Goal: Task Accomplishment & Management: Manage account settings

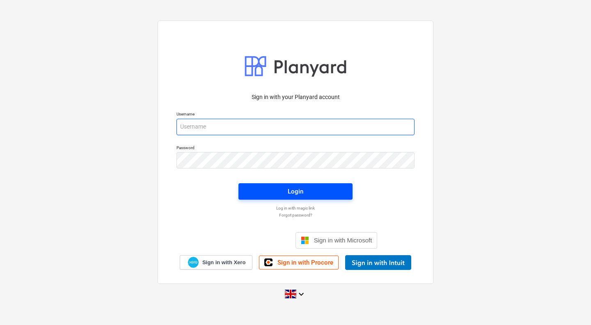
type input "[PERSON_NAME][EMAIL_ADDRESS][PERSON_NAME][DOMAIN_NAME]"
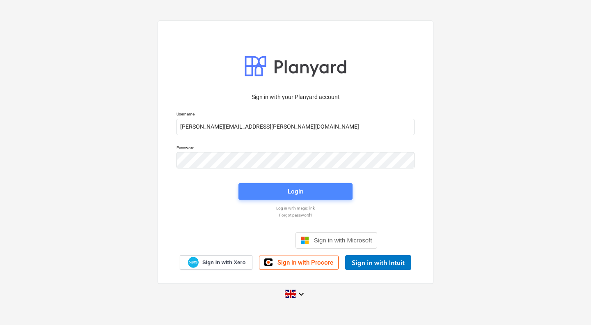
click at [268, 190] on span "Login" at bounding box center [295, 191] width 94 height 11
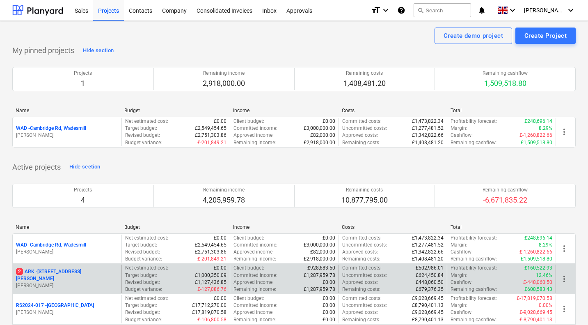
click at [42, 273] on p "2 ARK - 2 Galley Lane Arkley" at bounding box center [67, 275] width 102 height 14
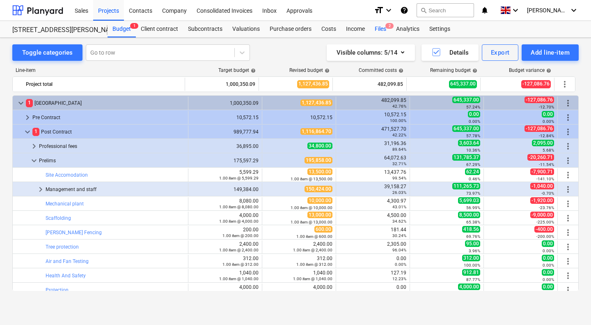
click at [378, 26] on div "Files 2" at bounding box center [380, 29] width 21 height 16
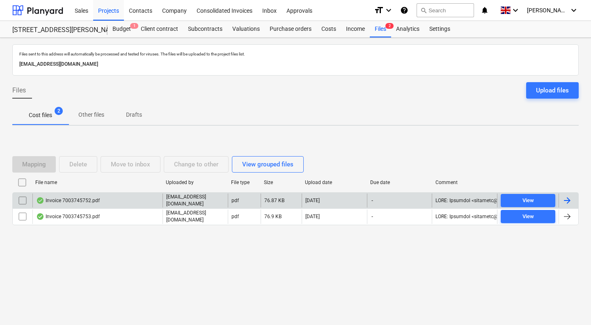
click at [66, 203] on div "Invoice 7003745752.pdf" at bounding box center [68, 200] width 64 height 7
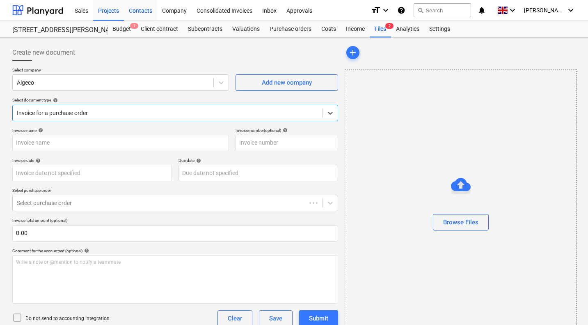
type input "7003745752"
type input "04 Sep 2025"
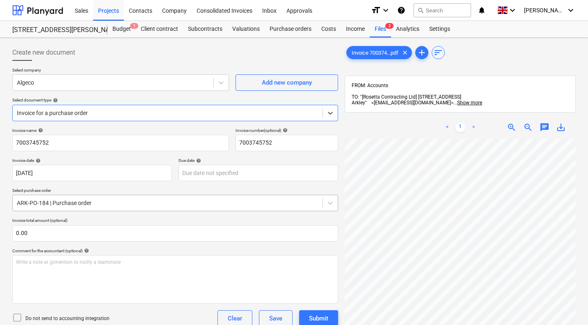
click at [124, 206] on div at bounding box center [168, 203] width 302 height 8
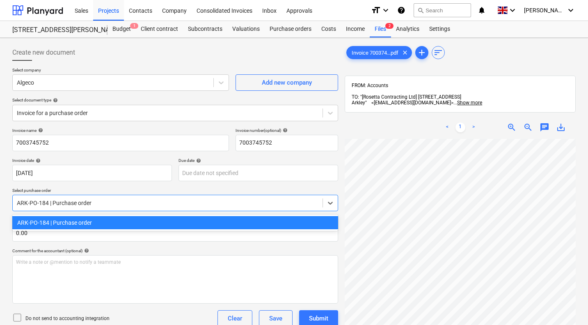
click at [124, 206] on div at bounding box center [168, 203] width 302 height 8
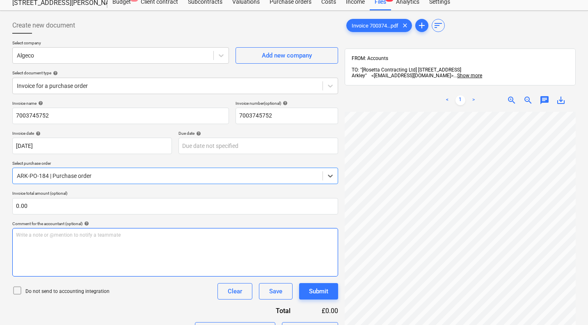
scroll to position [27, 0]
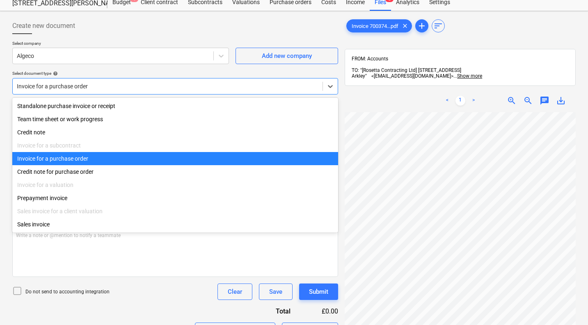
click at [84, 87] on div at bounding box center [168, 86] width 302 height 8
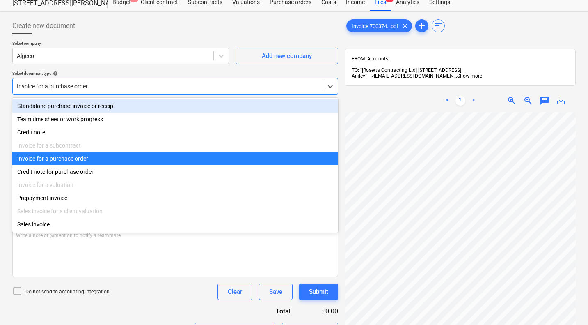
click at [71, 103] on div "Standalone purchase invoice or receipt" at bounding box center [175, 105] width 326 height 13
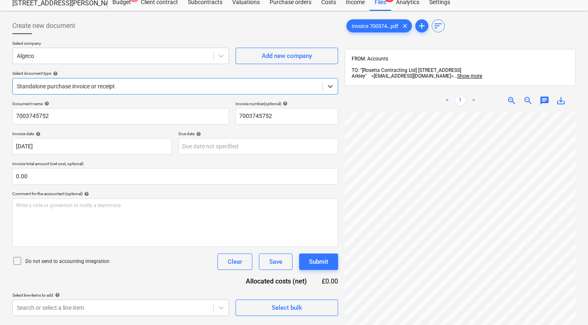
scroll to position [481, 323]
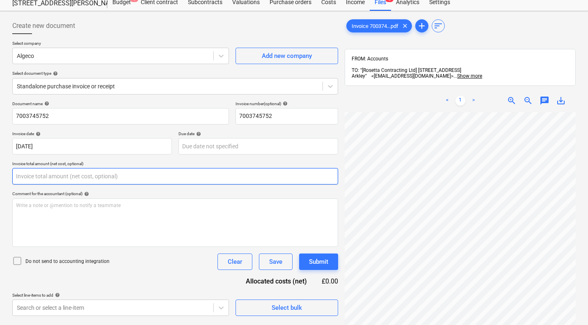
click at [198, 178] on input "text" at bounding box center [175, 176] width 326 height 16
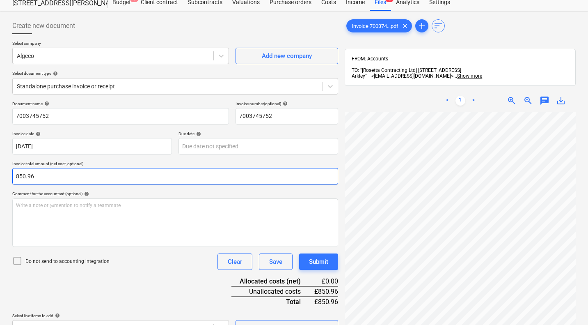
scroll to position [116, 0]
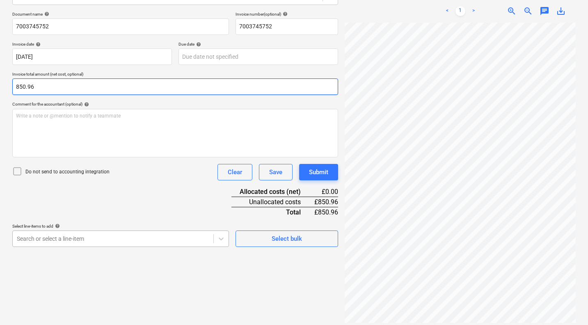
type input "850.96"
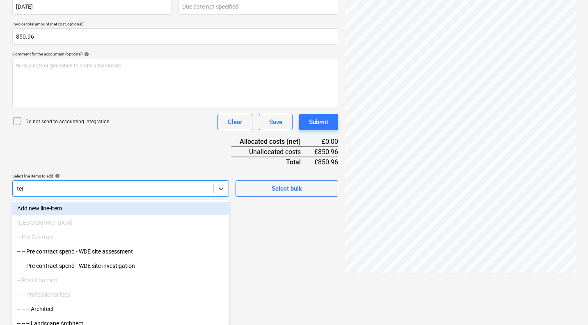
scroll to position [117, 0]
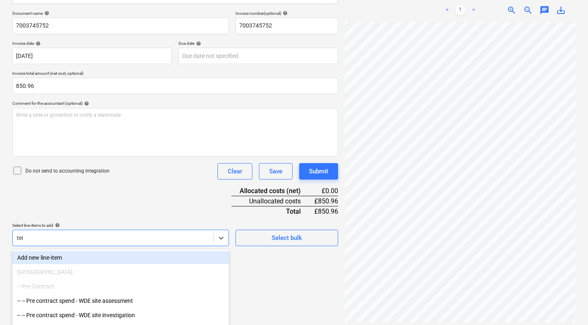
type input "temp"
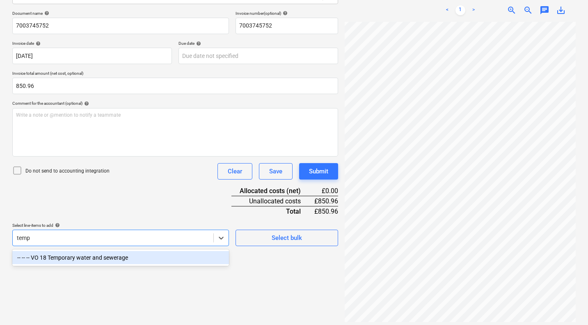
click at [108, 255] on div "-- -- -- VO 18 Temporary water and sewerage" at bounding box center [120, 257] width 217 height 13
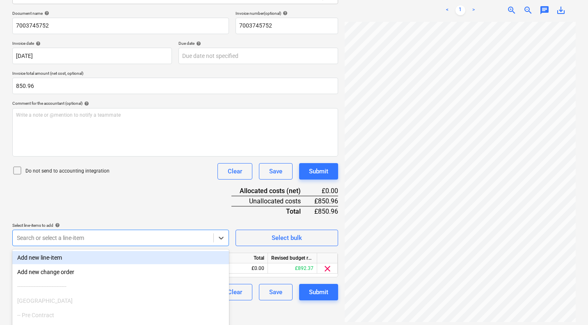
click at [130, 204] on div "Document name help 7003745752 Invoice number (optional) help 7003745752 Invoice…" at bounding box center [175, 155] width 326 height 289
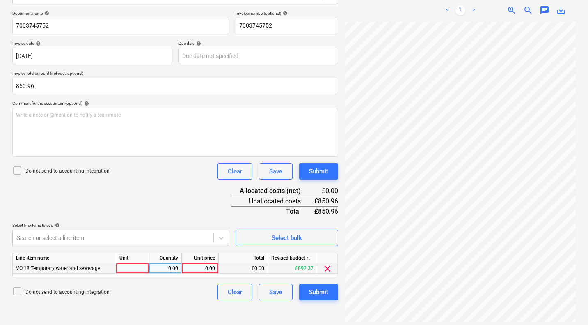
click at [202, 268] on div "0.00" at bounding box center [200, 268] width 30 height 10
type input "850.96"
click at [179, 207] on div "Document name help 7003745752 Invoice number (optional) help 7003745752 Invoice…" at bounding box center [175, 155] width 326 height 289
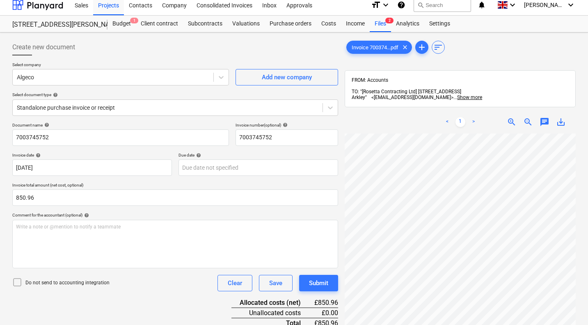
scroll to position [138, 84]
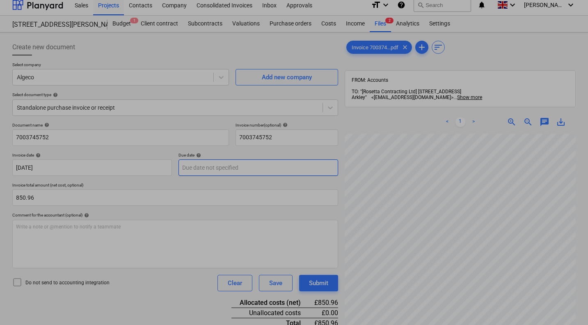
click at [215, 168] on body "Sales Projects Contacts Company Consolidated Invoices Inbox Approvals format_si…" at bounding box center [294, 157] width 588 height 325
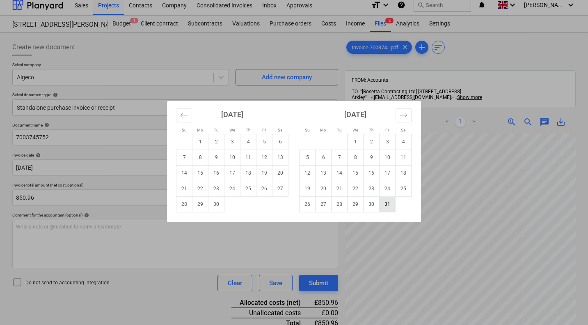
click at [389, 206] on td "31" at bounding box center [388, 204] width 16 height 16
type input "31 Oct 2025"
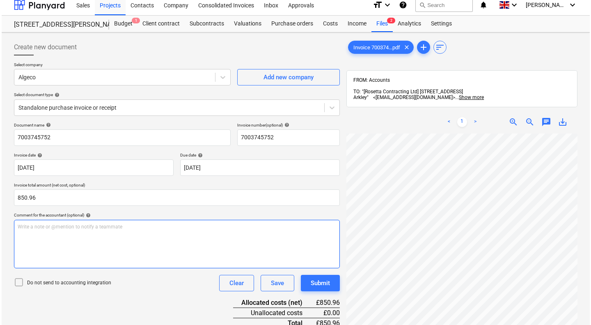
scroll to position [117, 0]
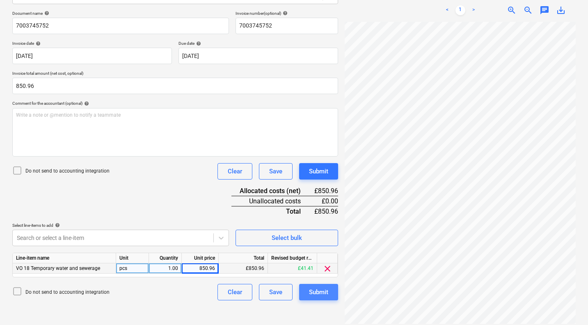
click at [314, 290] on div "Submit" at bounding box center [318, 292] width 19 height 11
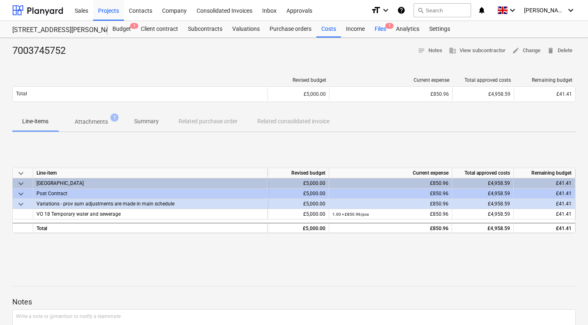
click at [378, 29] on div "Files 1" at bounding box center [380, 29] width 21 height 16
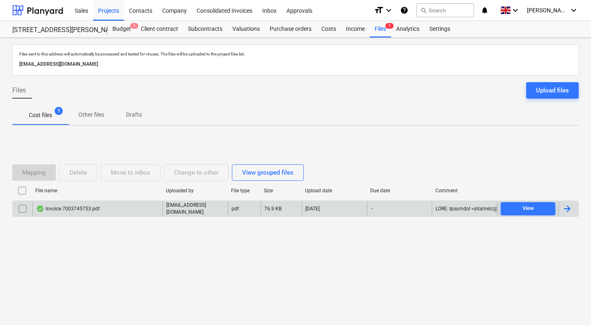
click at [108, 210] on div "Invoice 7003745753.pdf" at bounding box center [97, 209] width 130 height 14
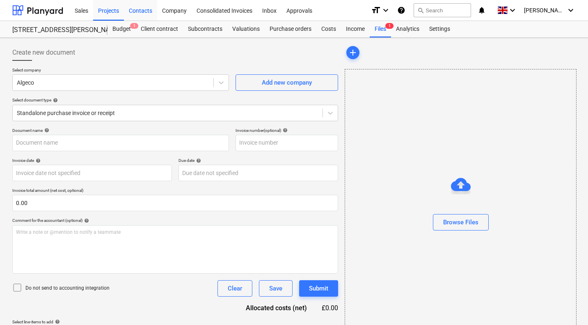
type input "7003745753"
type input "04 Sep 2025"
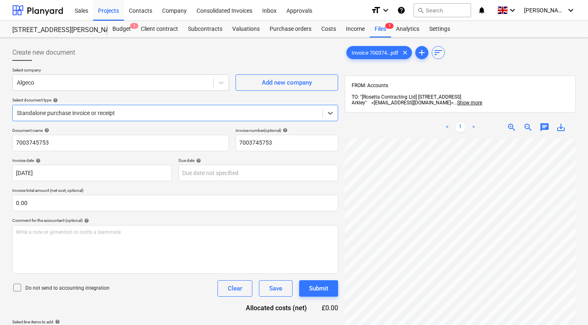
click at [177, 111] on div at bounding box center [168, 113] width 302 height 8
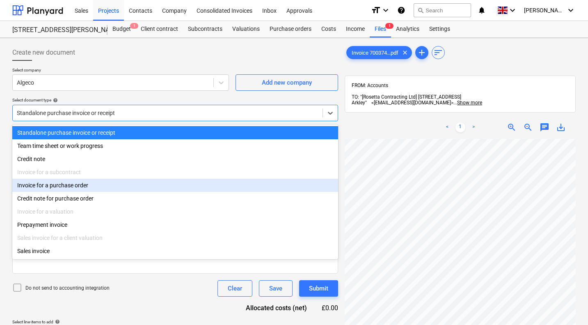
click at [93, 186] on div "Invoice for a purchase order" at bounding box center [175, 185] width 326 height 13
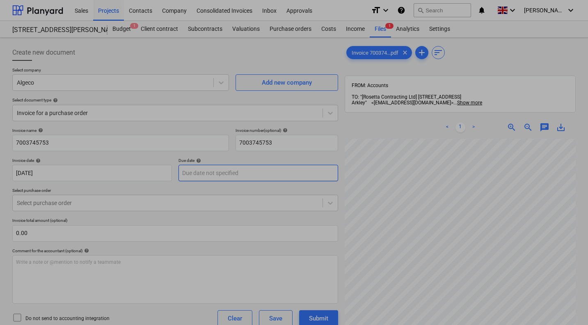
click at [202, 177] on body "Sales Projects Contacts Company Consolidated Invoices Inbox Approvals format_si…" at bounding box center [294, 162] width 588 height 325
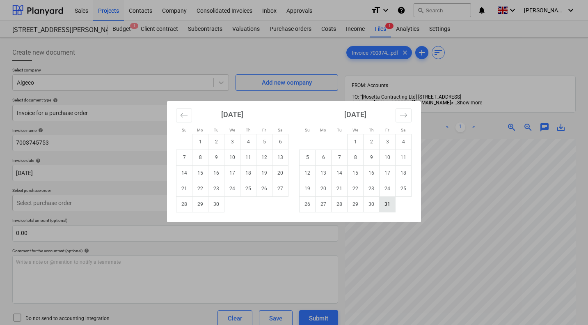
click at [387, 203] on td "31" at bounding box center [388, 204] width 16 height 16
type input "31 Oct 2025"
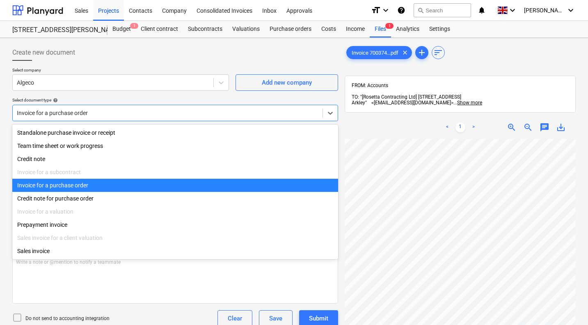
click at [85, 112] on div at bounding box center [168, 113] width 302 height 8
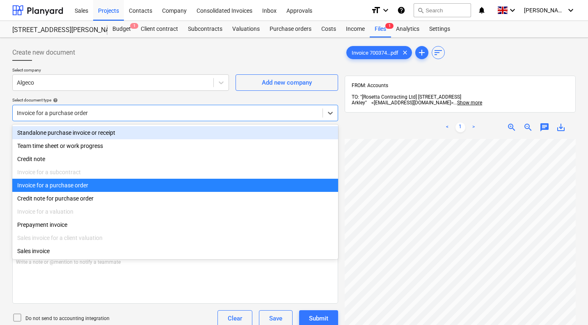
click at [76, 132] on div "Standalone purchase invoice or receipt" at bounding box center [175, 132] width 326 height 13
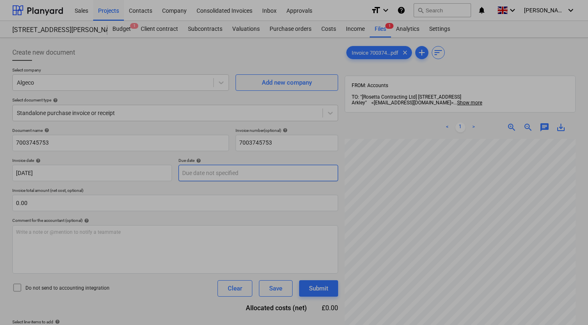
click at [214, 177] on body "Sales Projects Contacts Company Consolidated Invoices Inbox Approvals format_si…" at bounding box center [294, 162] width 588 height 325
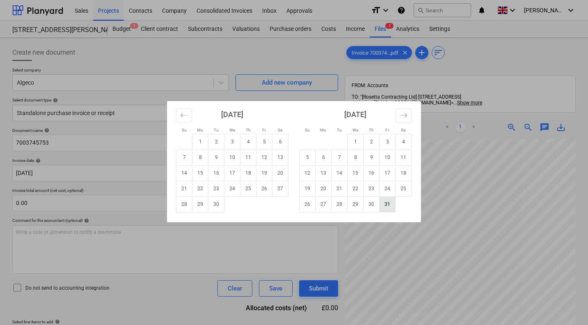
click at [391, 205] on td "31" at bounding box center [388, 204] width 16 height 16
type input "31 Oct 2025"
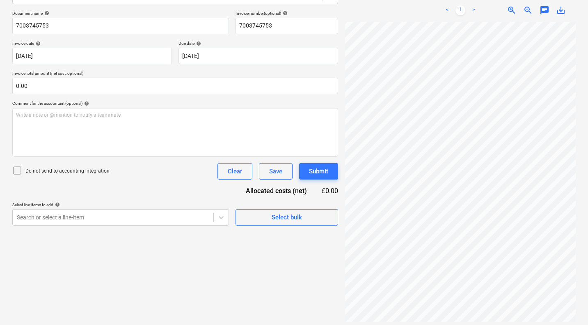
scroll to position [481, 323]
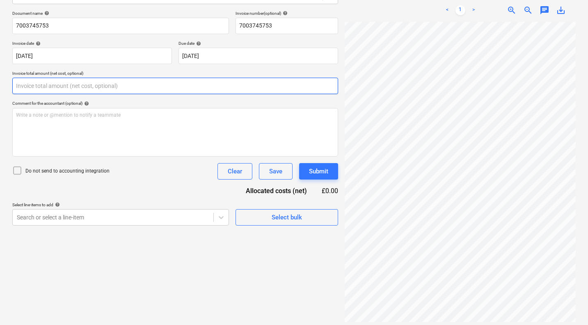
click at [171, 87] on input "text" at bounding box center [175, 86] width 326 height 16
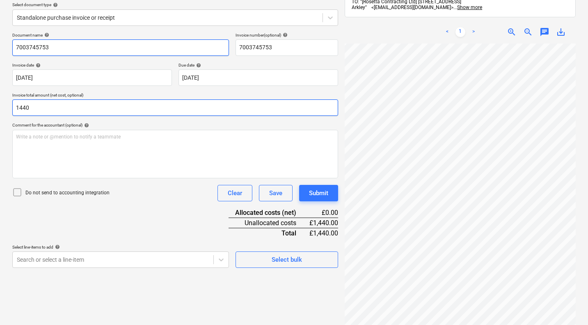
scroll to position [96, 0]
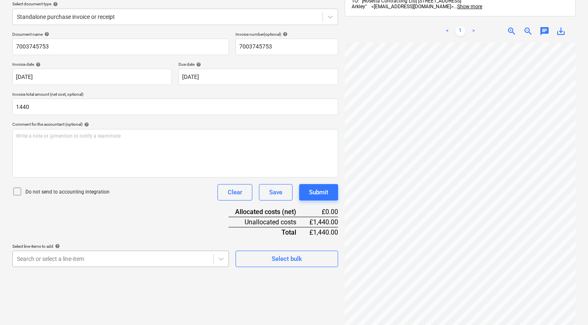
type input "1,440.00"
click at [92, 229] on body "Sales Projects Contacts Company Consolidated Invoices Inbox Approvals format_si…" at bounding box center [294, 66] width 588 height 325
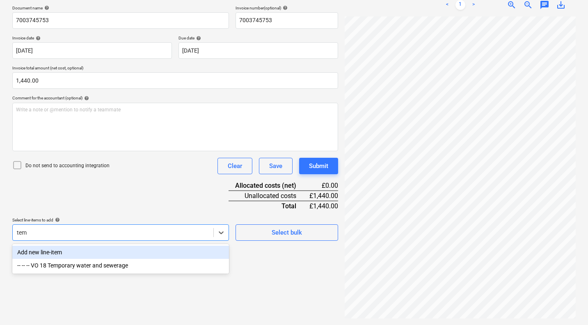
scroll to position [117, 0]
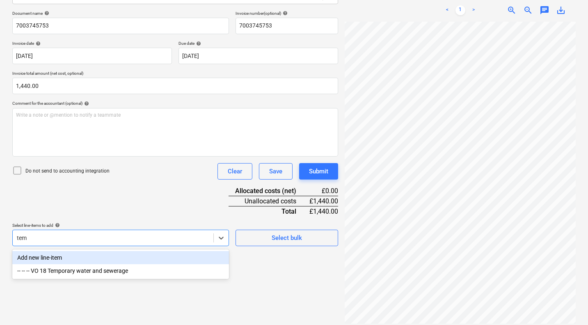
type input "temp"
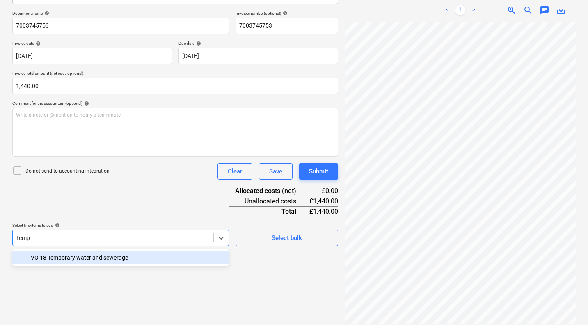
click at [90, 255] on div "-- -- -- VO 18 Temporary water and sewerage" at bounding box center [120, 257] width 217 height 13
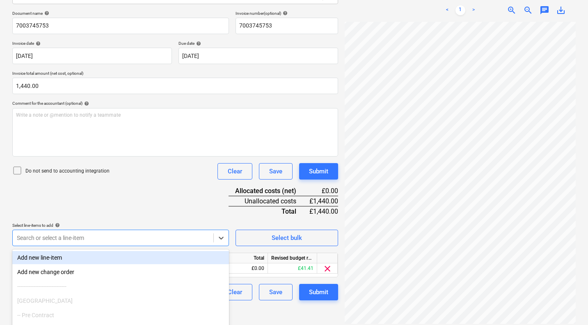
click at [186, 195] on div "Document name help 7003745753 Invoice number (optional) help 7003745753 Invoice…" at bounding box center [175, 155] width 326 height 289
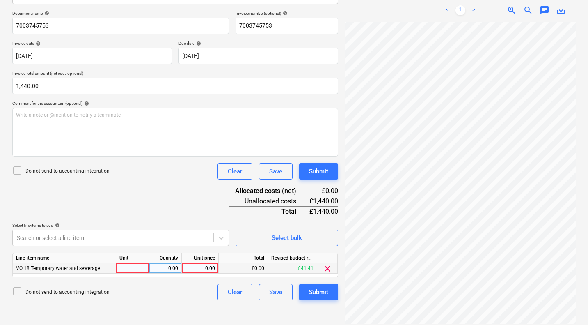
click at [200, 268] on div "0.00" at bounding box center [200, 268] width 30 height 10
click at [198, 266] on input at bounding box center [200, 268] width 37 height 10
type input "1440"
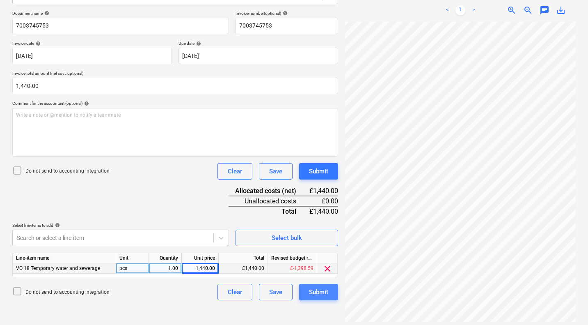
click at [330, 294] on button "Submit" at bounding box center [318, 292] width 39 height 16
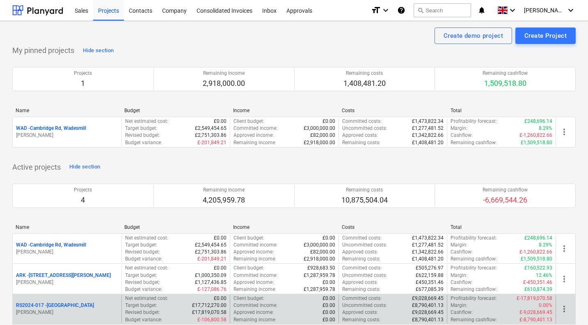
click at [59, 303] on p "RS2024-017 - [GEOGRAPHIC_DATA]" at bounding box center [55, 305] width 78 height 7
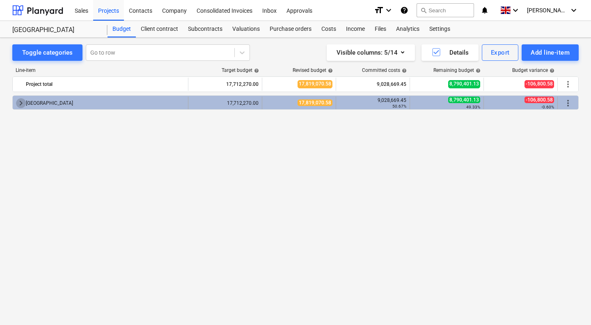
click at [20, 102] on span "keyboard_arrow_right" at bounding box center [21, 103] width 10 height 10
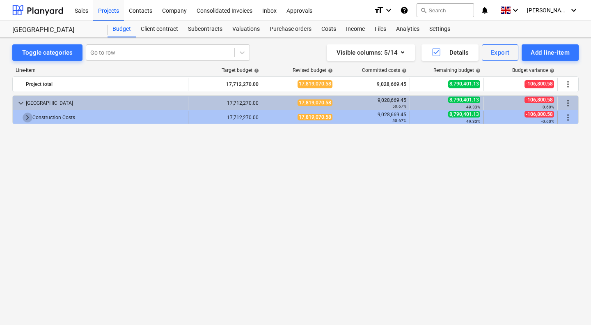
click at [25, 118] on span "keyboard_arrow_right" at bounding box center [28, 117] width 10 height 10
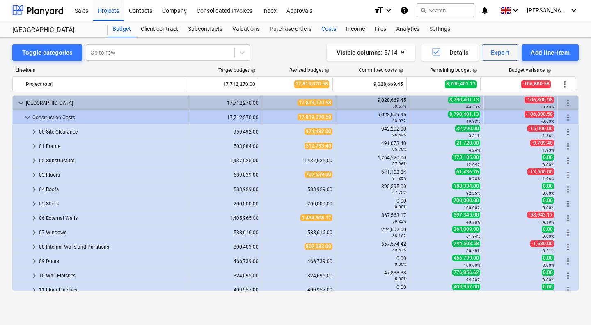
click at [329, 31] on div "Costs" at bounding box center [328, 29] width 25 height 16
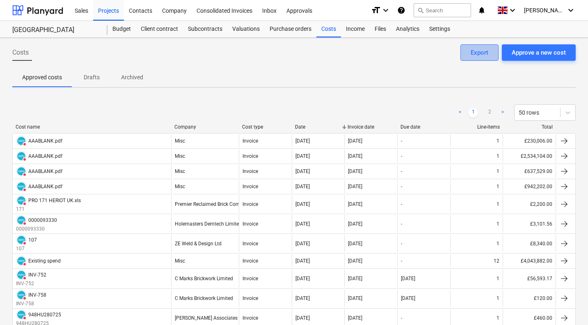
click at [482, 53] on div "Export" at bounding box center [480, 52] width 18 height 11
click at [123, 27] on div "Budget" at bounding box center [122, 29] width 28 height 16
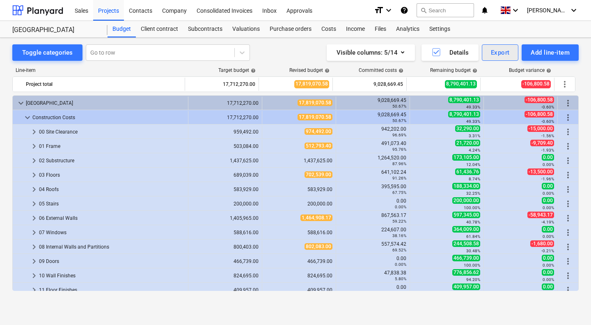
click at [507, 50] on div "Export" at bounding box center [500, 52] width 19 height 11
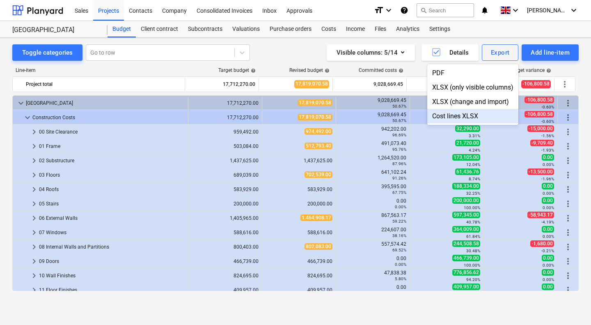
click at [463, 116] on div "Cost lines XLSX" at bounding box center [472, 116] width 91 height 14
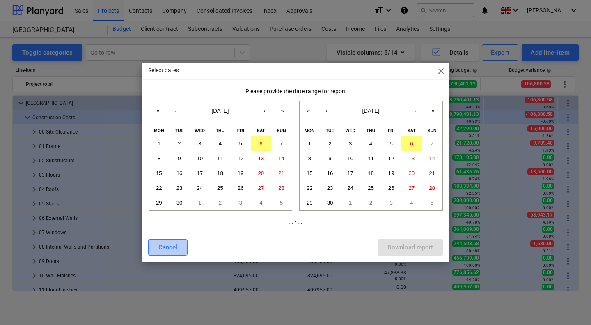
click at [170, 249] on div "Cancel" at bounding box center [167, 247] width 19 height 11
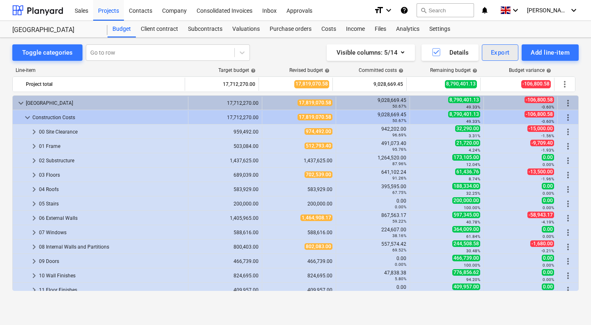
click at [498, 52] on div "Export" at bounding box center [500, 52] width 19 height 11
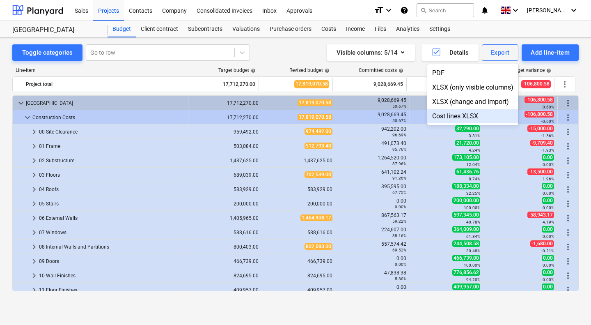
click at [449, 115] on div "Cost lines XLSX" at bounding box center [472, 116] width 91 height 14
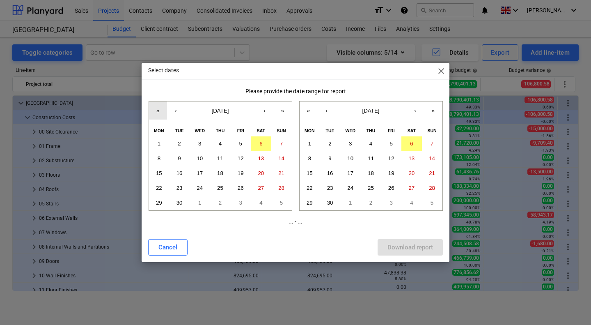
click at [160, 110] on button "«" at bounding box center [158, 110] width 18 height 18
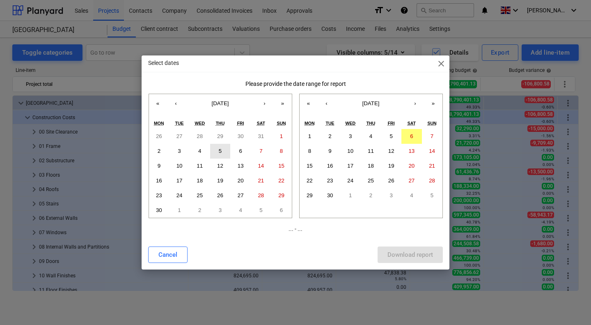
click at [220, 152] on abbr "5" at bounding box center [220, 151] width 3 height 6
click at [413, 135] on abbr "6" at bounding box center [411, 136] width 3 height 6
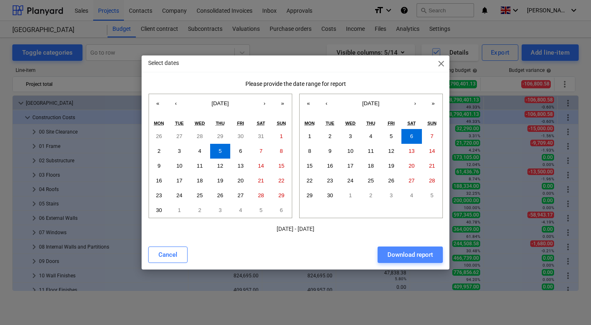
click at [415, 254] on div "Download report" at bounding box center [410, 254] width 46 height 11
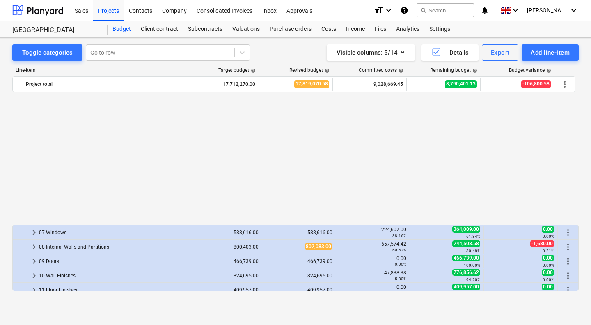
scroll to position [149, 0]
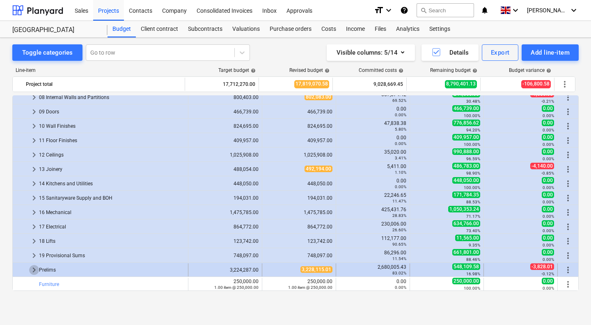
click at [31, 271] on span "keyboard_arrow_right" at bounding box center [34, 270] width 10 height 10
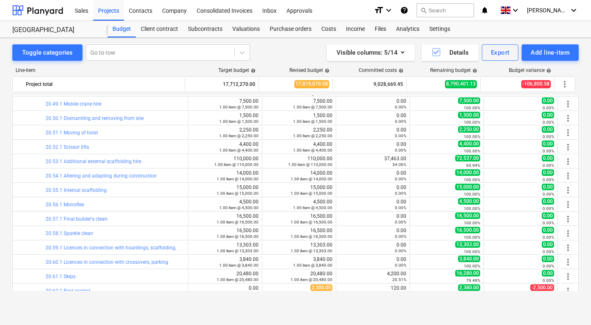
scroll to position [1040, 0]
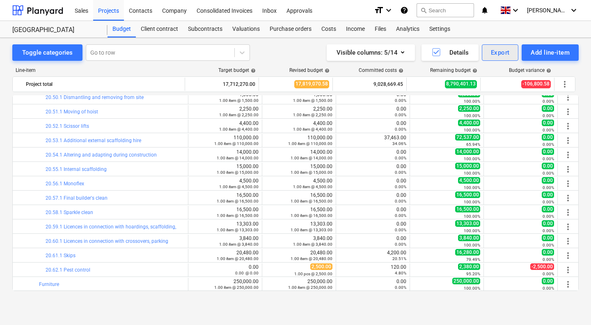
click at [502, 53] on div "Export" at bounding box center [500, 52] width 19 height 11
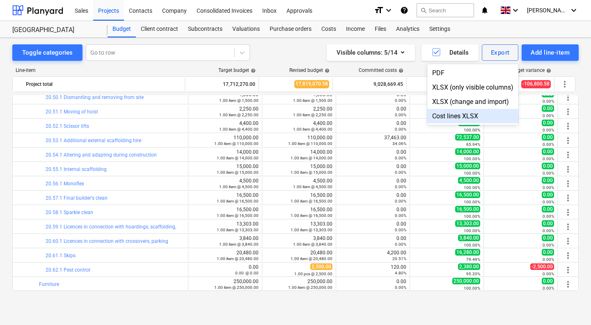
click at [442, 303] on div at bounding box center [295, 162] width 591 height 325
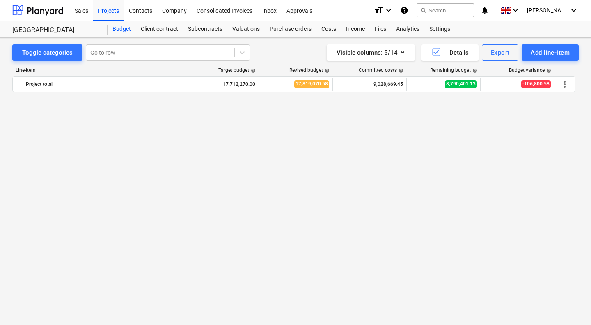
scroll to position [0, 0]
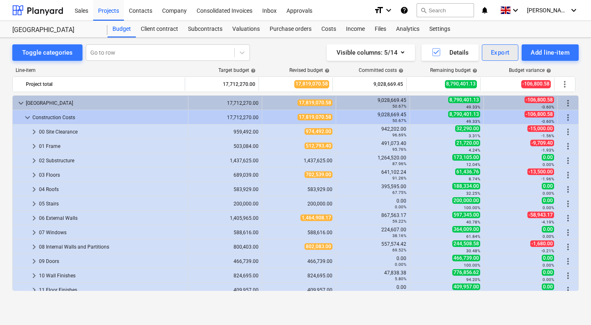
click at [500, 53] on div "Export" at bounding box center [500, 52] width 19 height 11
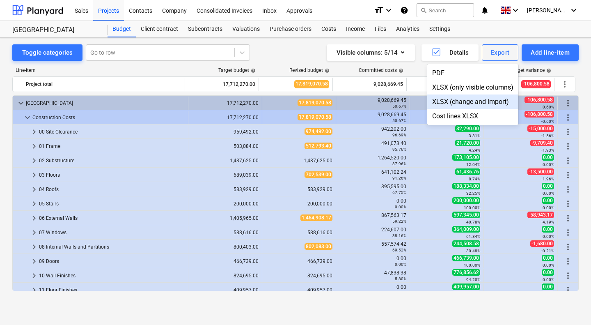
click at [480, 100] on div "XLSX (change and import)" at bounding box center [472, 101] width 91 height 14
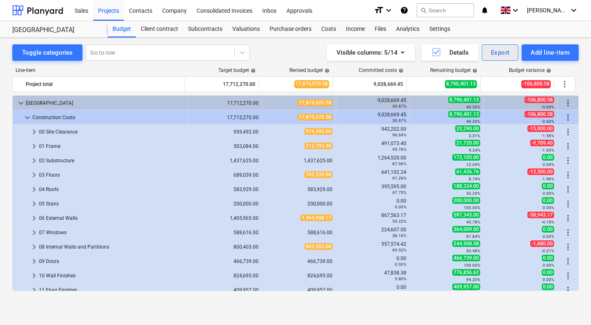
click at [506, 45] on button "Export" at bounding box center [500, 52] width 37 height 16
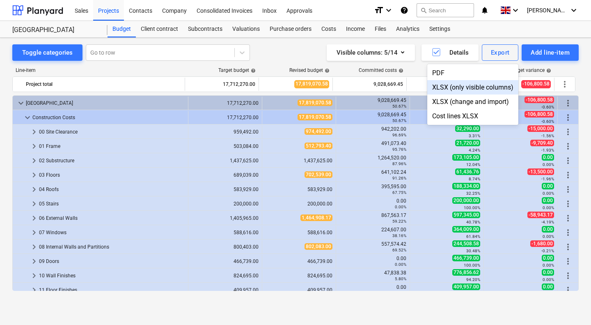
click at [474, 87] on div "XLSX (only visible columns)" at bounding box center [472, 87] width 91 height 14
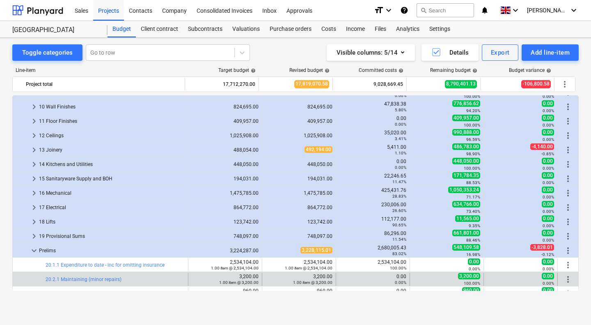
scroll to position [187, 0]
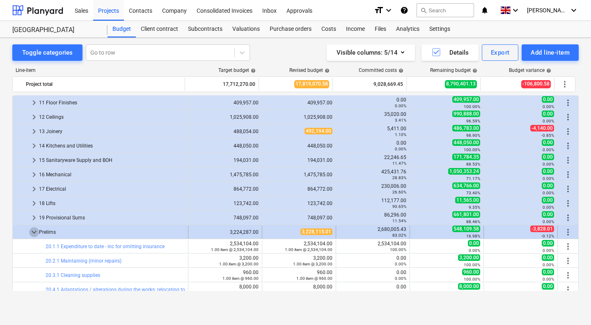
click at [34, 233] on span "keyboard_arrow_down" at bounding box center [34, 232] width 10 height 10
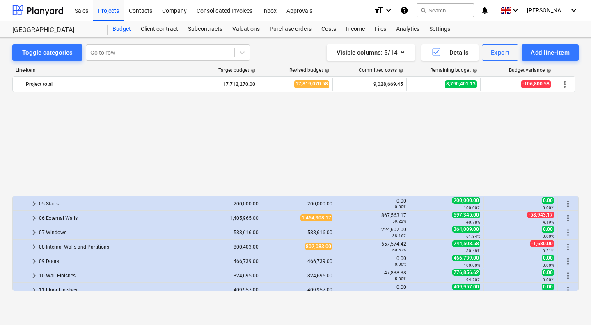
scroll to position [149, 0]
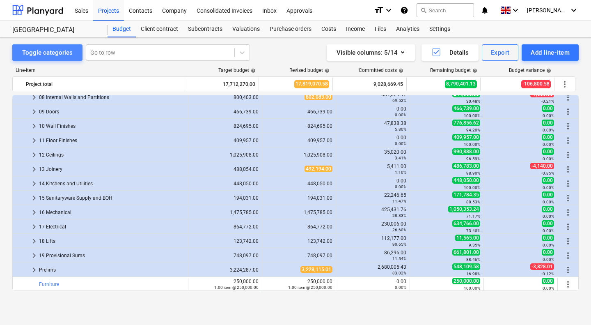
click at [54, 53] on div "Toggle categories" at bounding box center [47, 52] width 50 height 11
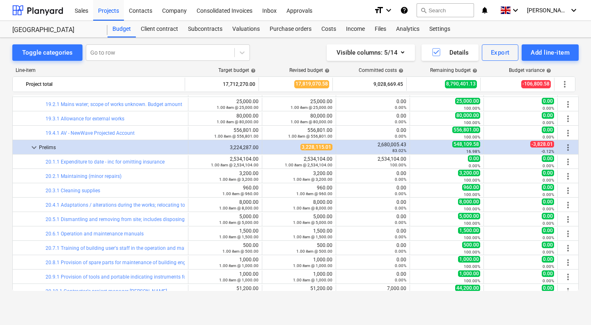
scroll to position [3316, 0]
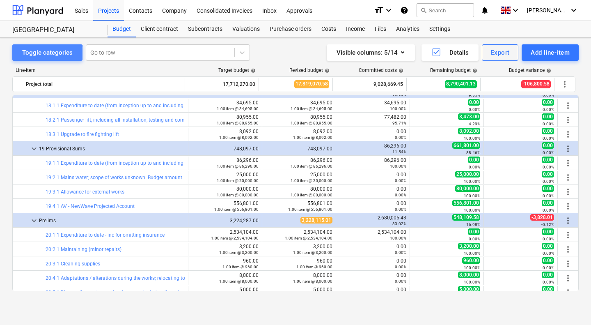
click at [45, 55] on div "Toggle categories" at bounding box center [47, 52] width 50 height 11
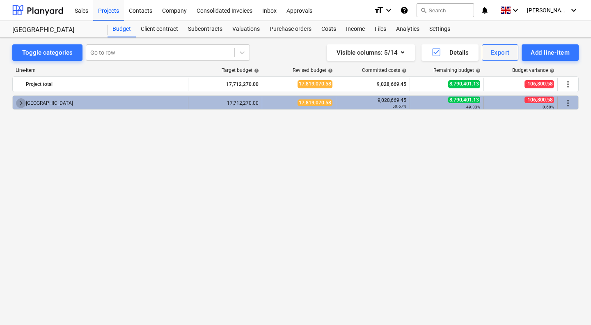
click at [19, 105] on span "keyboard_arrow_right" at bounding box center [21, 103] width 10 height 10
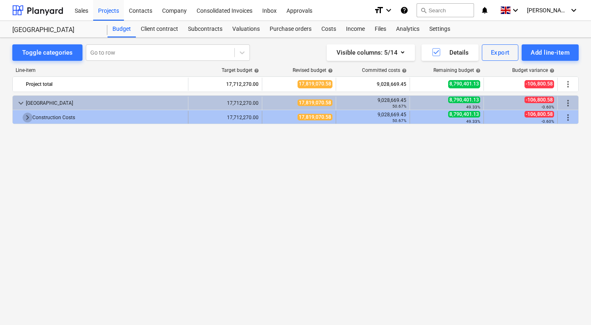
click at [23, 118] on span "keyboard_arrow_right" at bounding box center [28, 117] width 10 height 10
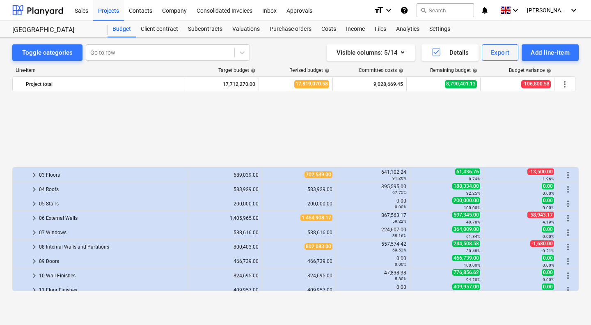
scroll to position [140, 0]
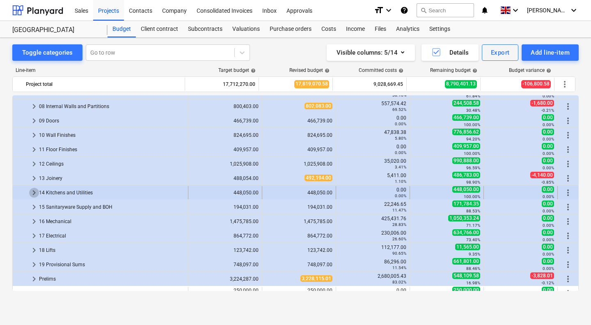
click at [34, 193] on span "keyboard_arrow_right" at bounding box center [34, 193] width 10 height 10
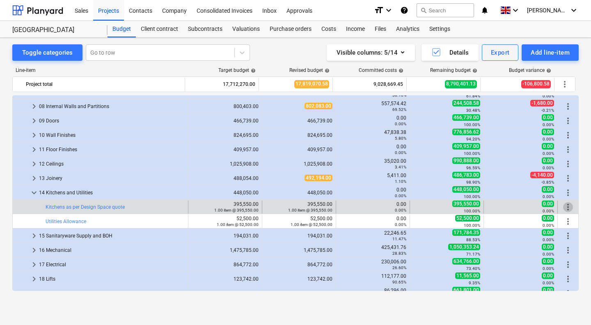
click at [564, 208] on span "more_vert" at bounding box center [568, 207] width 10 height 10
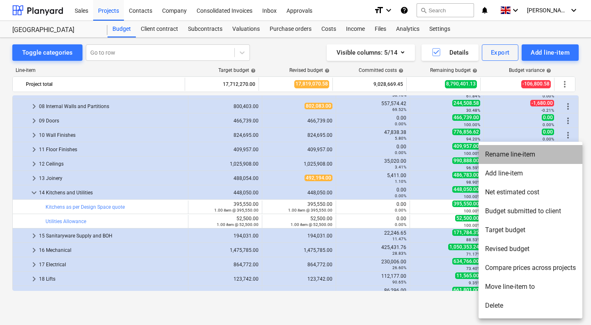
click at [526, 155] on li "Rename line-item" at bounding box center [531, 154] width 104 height 19
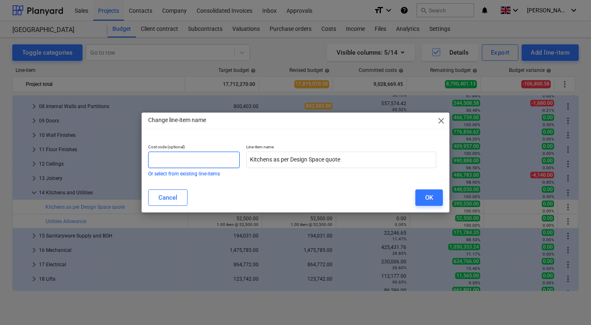
click at [223, 156] on input "text" at bounding box center [194, 159] width 92 height 16
type input "14.1.1"
click at [425, 196] on div "OK" at bounding box center [429, 197] width 8 height 11
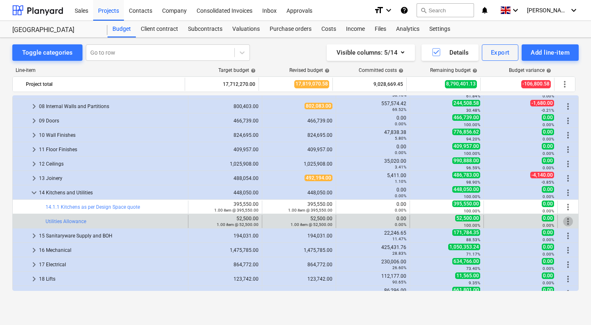
click at [566, 221] on span "more_vert" at bounding box center [568, 221] width 10 height 10
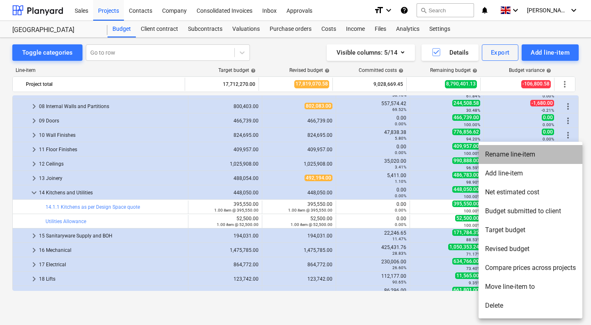
click at [520, 156] on li "Rename line-item" at bounding box center [531, 154] width 104 height 19
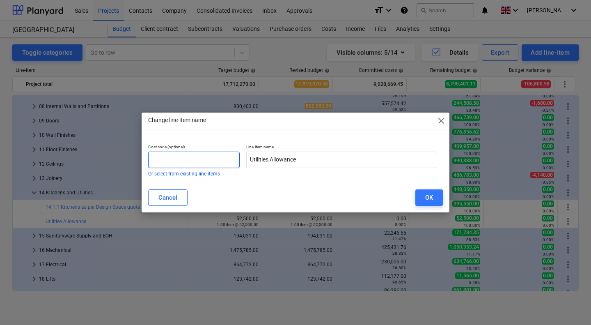
click at [233, 162] on input "text" at bounding box center [194, 159] width 92 height 16
type input "14.2.1"
click at [433, 197] on div "OK" at bounding box center [429, 197] width 8 height 11
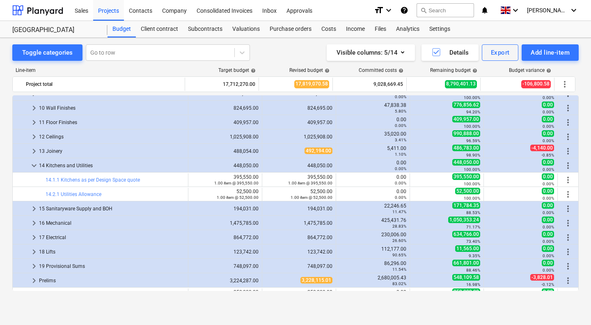
scroll to position [168, 0]
click at [33, 163] on span "keyboard_arrow_down" at bounding box center [34, 165] width 10 height 10
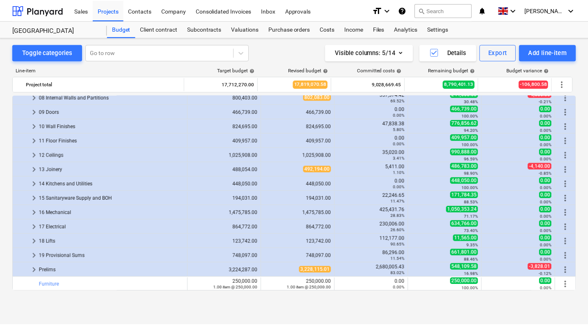
scroll to position [57, 0]
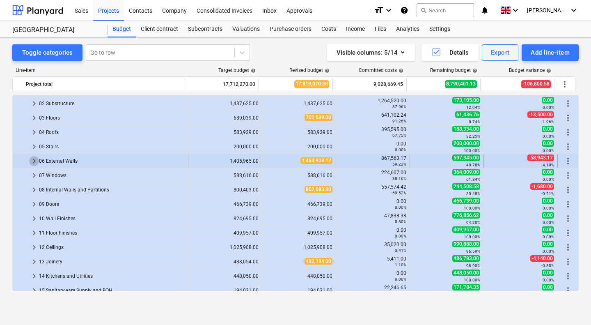
click at [35, 160] on span "keyboard_arrow_right" at bounding box center [34, 161] width 10 height 10
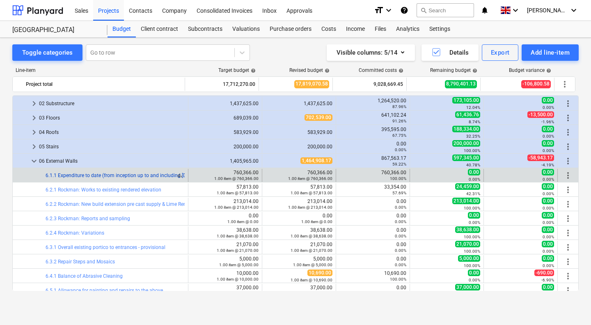
click at [154, 175] on link "6.1.1 Expenditure to date (from inception up to and including [DATE])" at bounding box center [122, 175] width 152 height 6
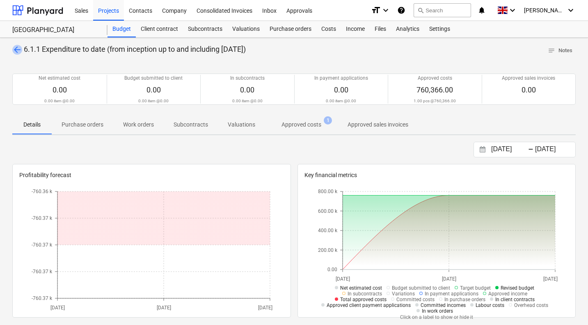
click at [15, 50] on span "arrow_back" at bounding box center [17, 50] width 10 height 10
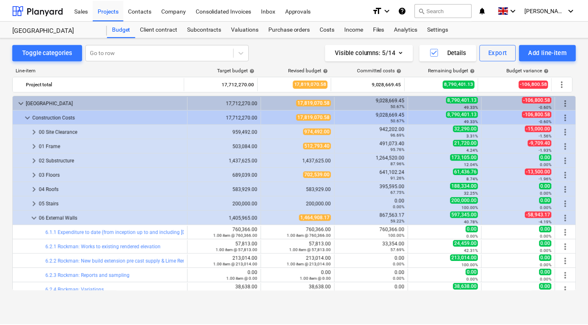
scroll to position [57, 0]
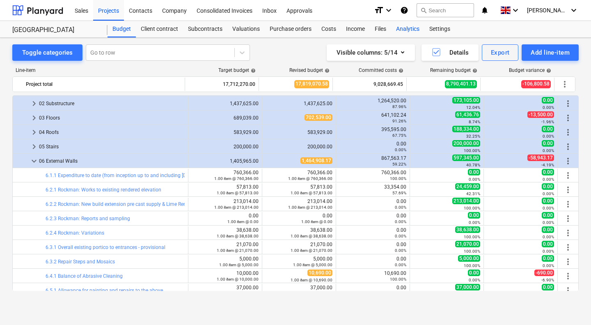
click at [403, 27] on div "Analytics" at bounding box center [407, 29] width 33 height 16
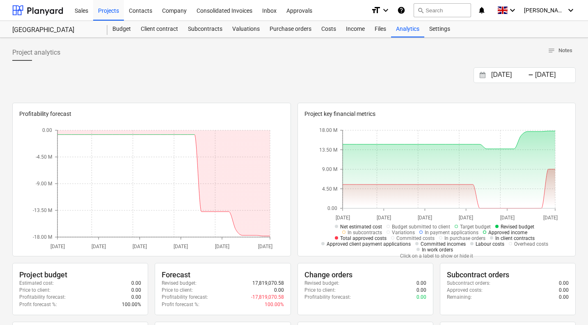
click at [498, 232] on span "Approved income" at bounding box center [507, 232] width 39 height 6
click at [515, 225] on span "Revised budget" at bounding box center [518, 227] width 34 height 6
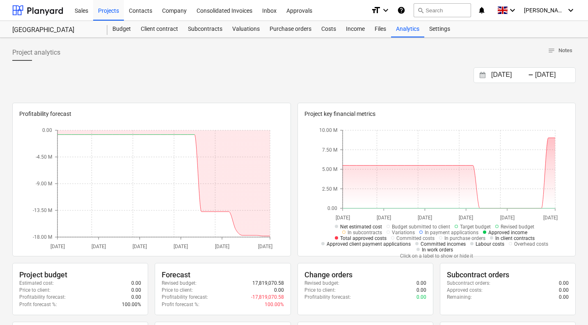
click at [527, 78] on input "[DATE]" at bounding box center [511, 74] width 42 height 11
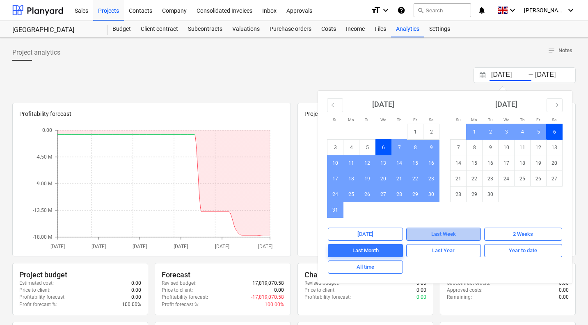
click at [429, 231] on span "Last Week" at bounding box center [443, 233] width 67 height 9
type input "[DATE]"
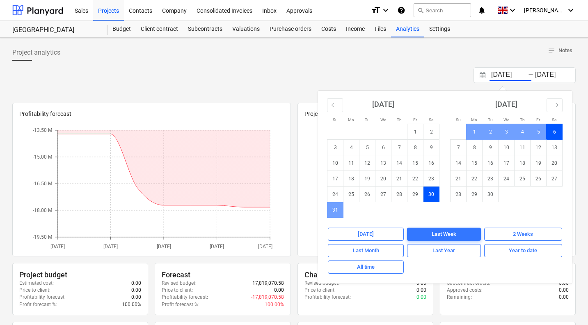
click at [405, 68] on div "[DATE] Press the down arrow key to interact with the calendar and select a date…" at bounding box center [294, 75] width 564 height 16
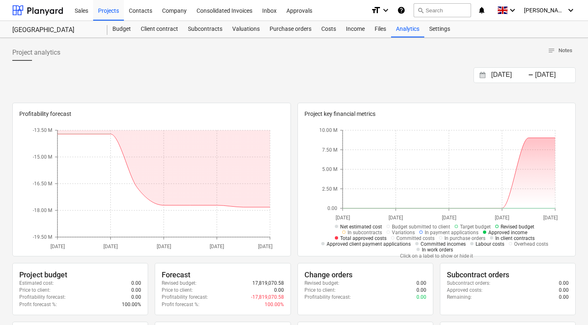
click at [497, 225] on icon at bounding box center [497, 226] width 4 height 4
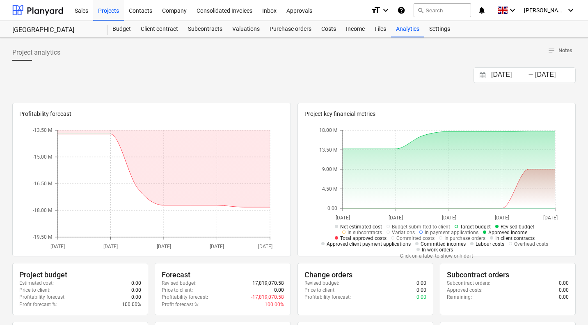
click at [473, 226] on span "Target budget" at bounding box center [475, 227] width 31 height 6
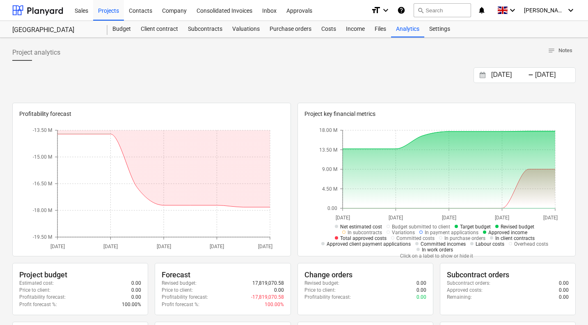
click at [467, 225] on span "Target budget" at bounding box center [475, 227] width 31 height 6
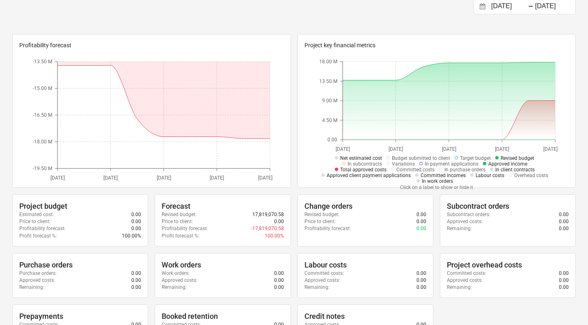
scroll to position [69, 0]
click at [416, 174] on icon at bounding box center [416, 174] width 3 height 3
click at [416, 174] on icon at bounding box center [417, 174] width 2 height 2
click at [416, 175] on icon at bounding box center [416, 174] width 3 height 3
click at [417, 181] on icon at bounding box center [418, 180] width 3 height 3
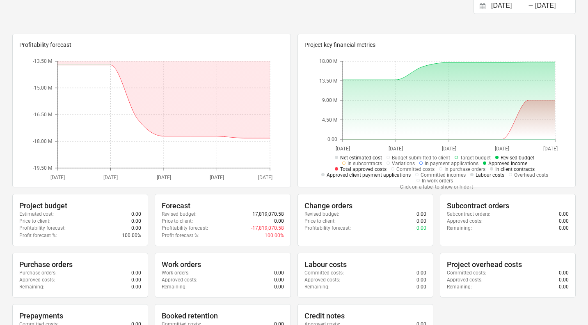
click at [338, 158] on icon at bounding box center [336, 157] width 3 height 3
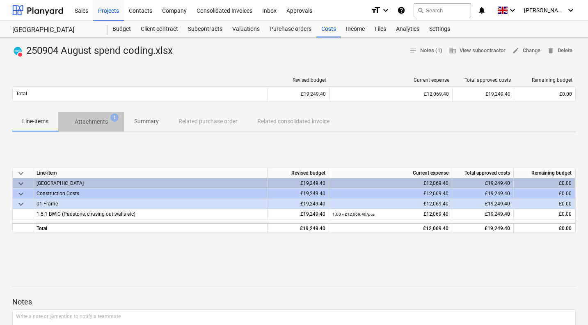
click at [82, 119] on p "Attachments" at bounding box center [91, 121] width 33 height 9
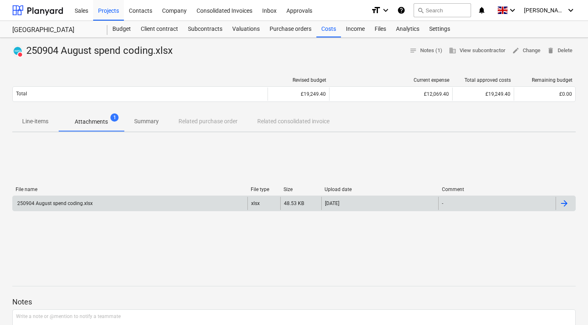
click at [107, 204] on div "250904 August spend coding.xlsx" at bounding box center [130, 203] width 235 height 13
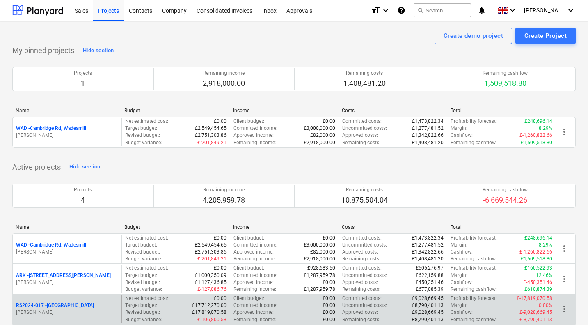
click at [57, 305] on p "RS2024-017 - Lancaster Gate" at bounding box center [55, 305] width 78 height 7
